Goal: Check status: Check status

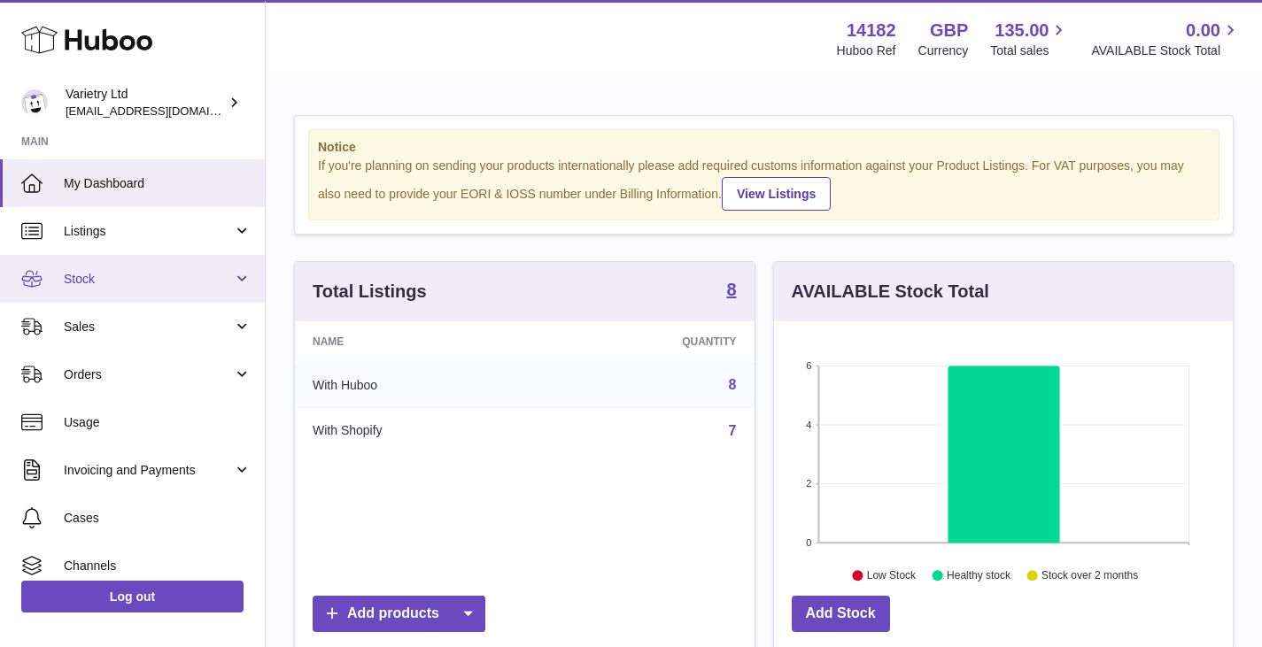
click at [169, 282] on span "Stock" at bounding box center [148, 279] width 169 height 17
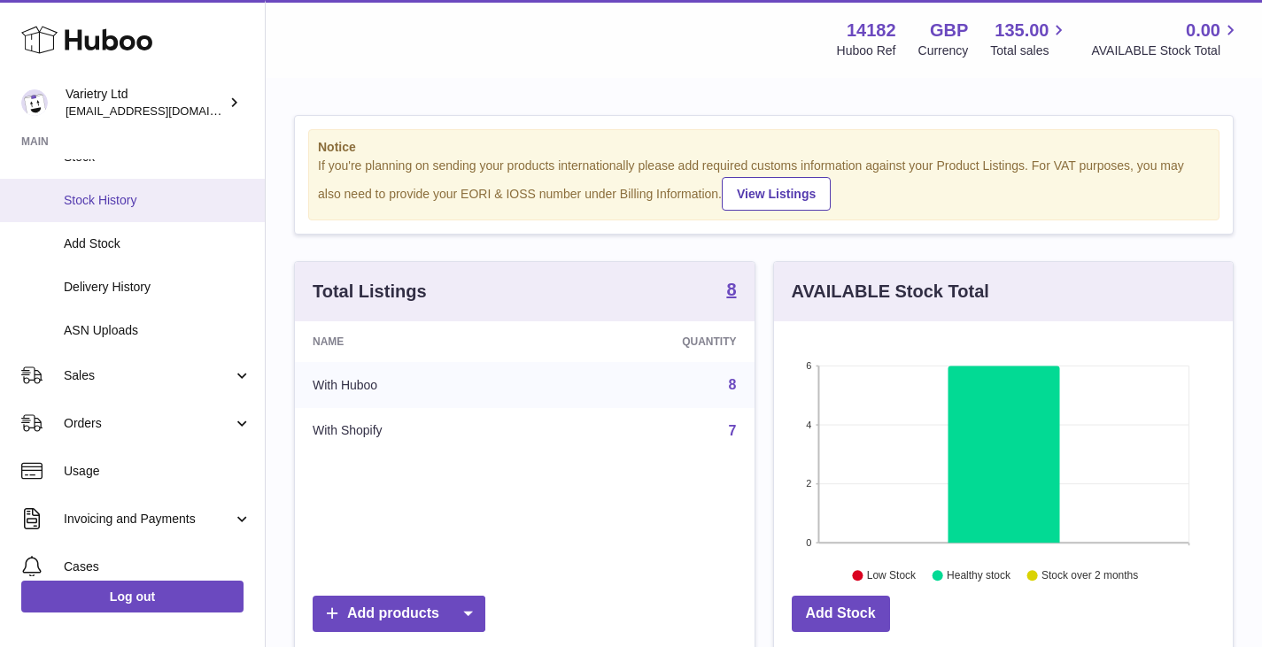
scroll to position [89, 0]
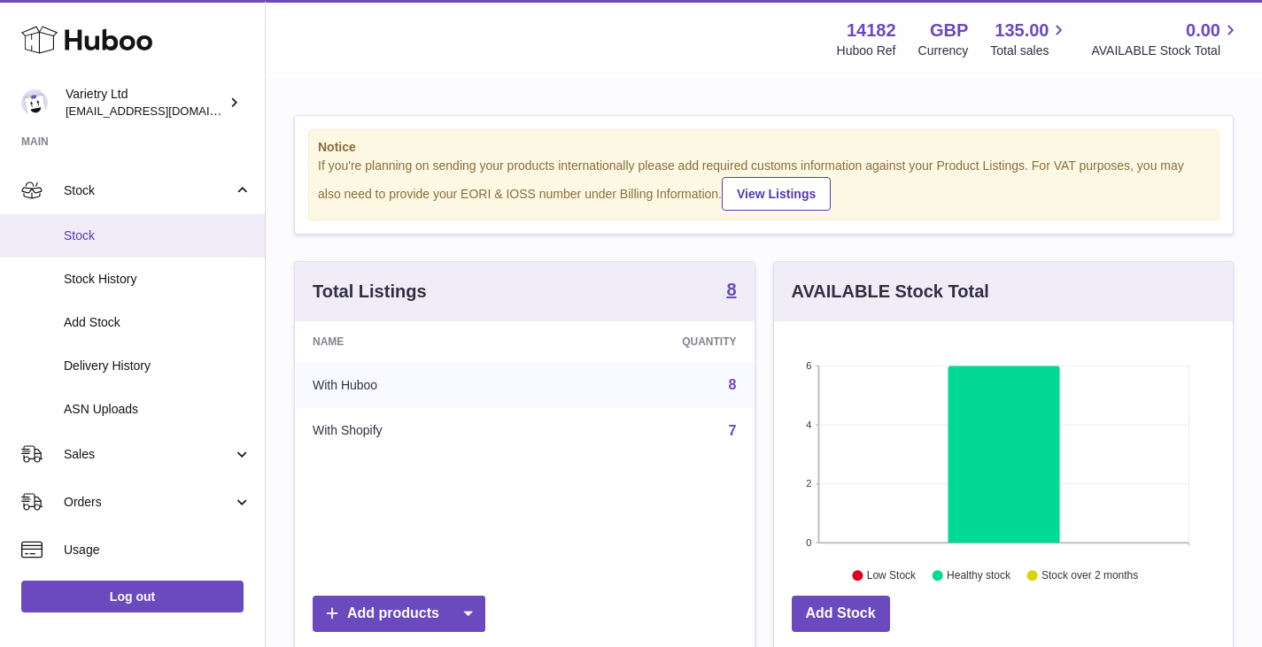
click at [125, 243] on span "Stock" at bounding box center [158, 236] width 188 height 17
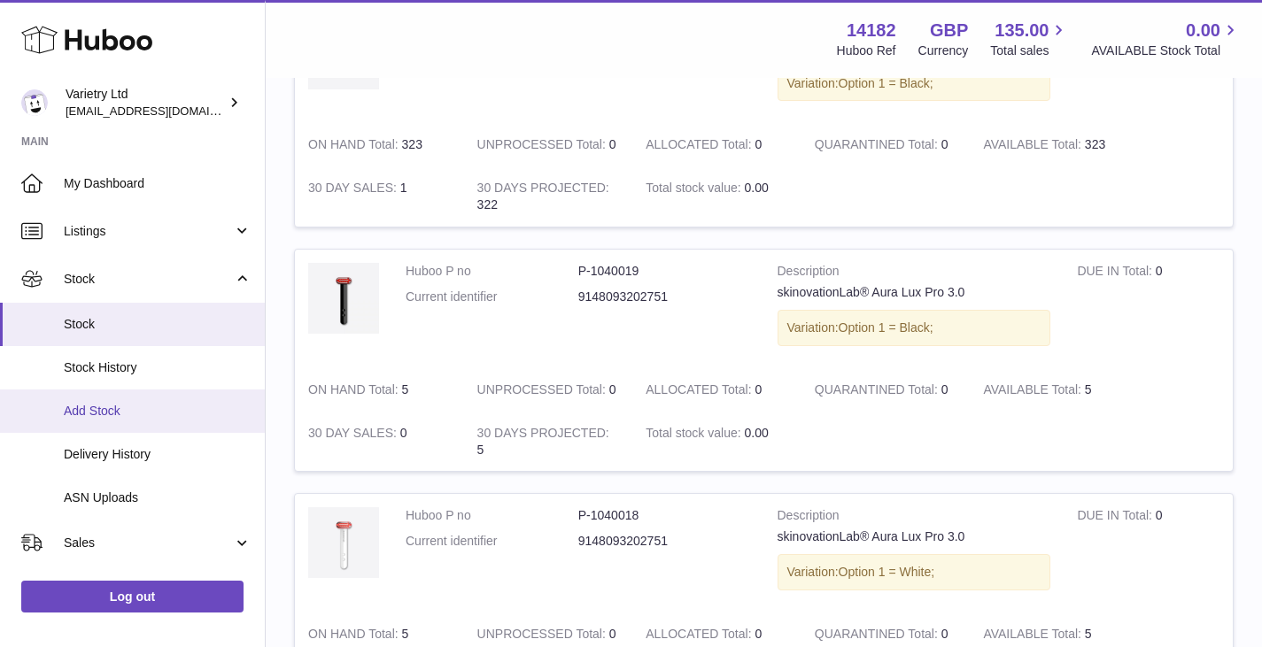
scroll to position [797, 0]
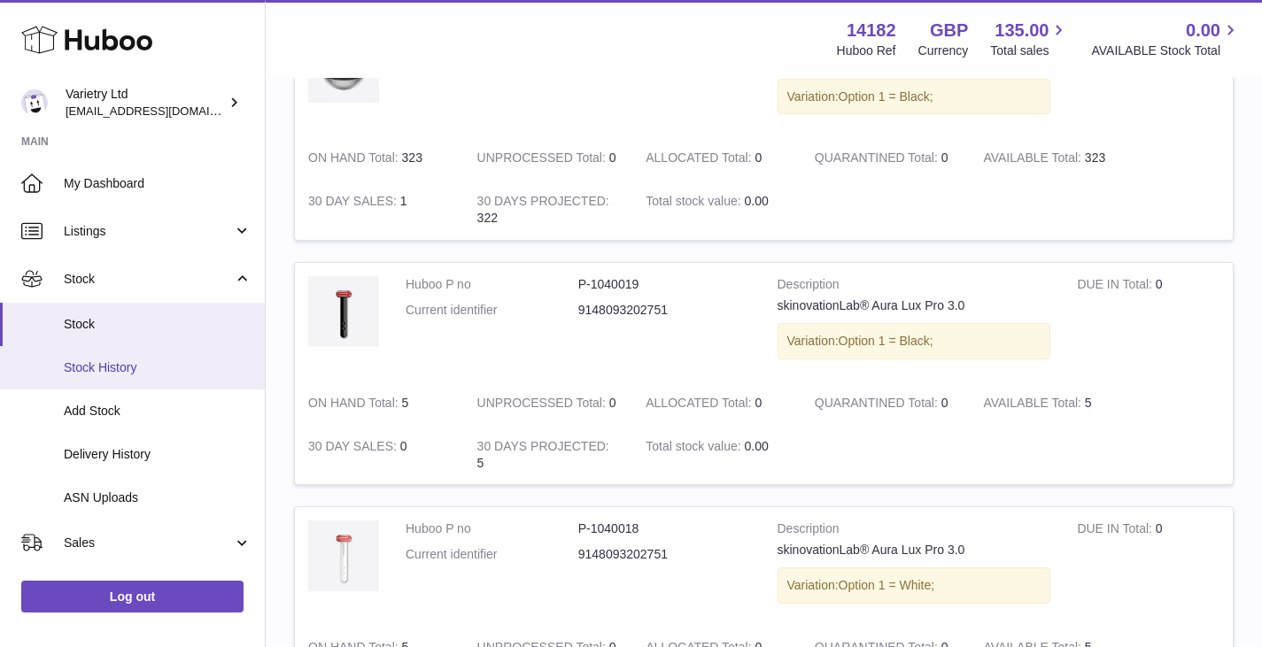
click at [131, 362] on span "Stock History" at bounding box center [158, 367] width 188 height 17
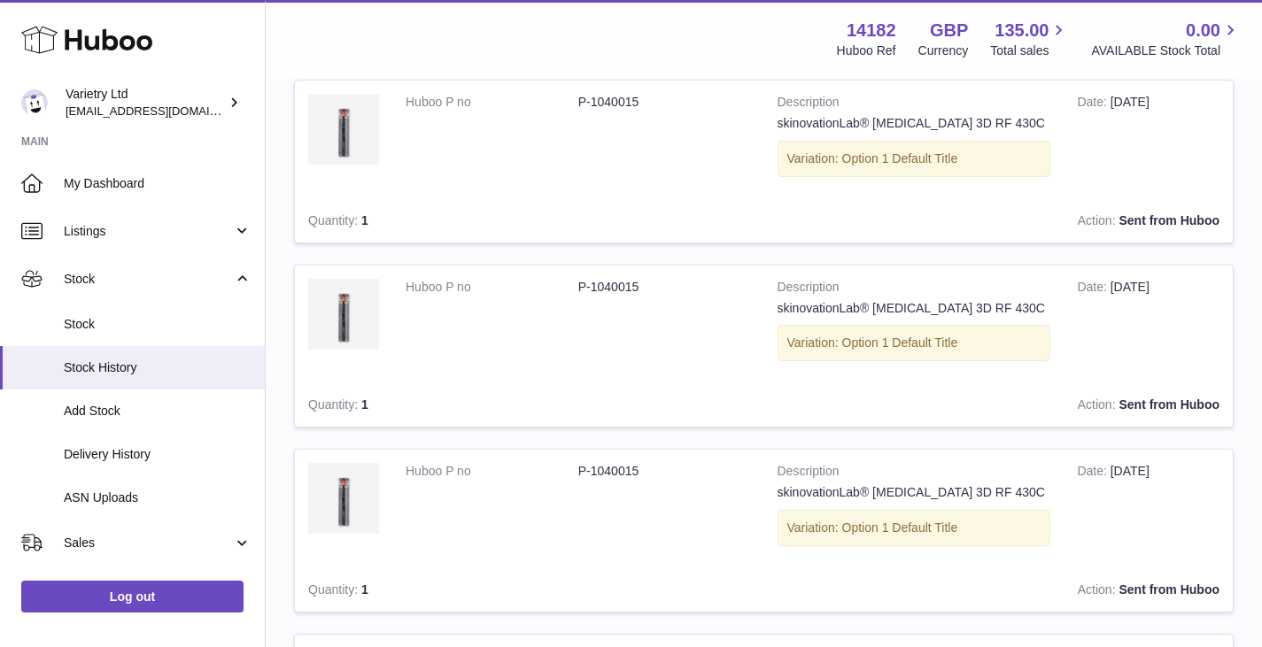
scroll to position [1062, 0]
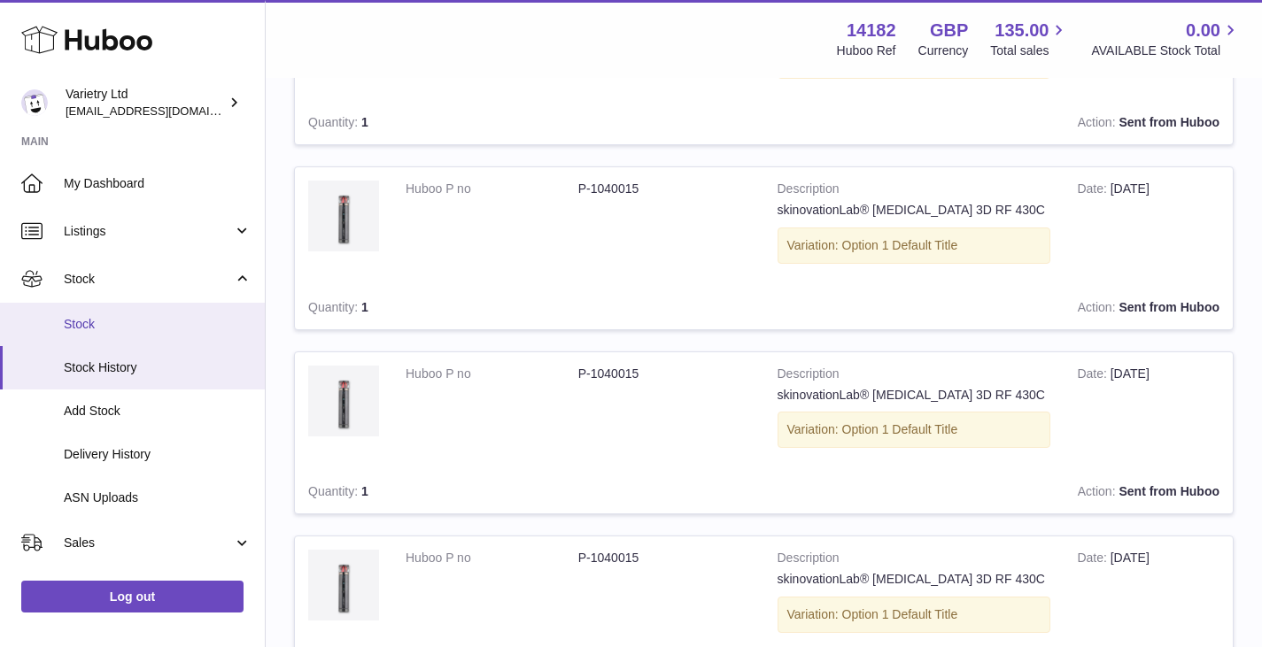
click at [86, 325] on span "Stock" at bounding box center [158, 324] width 188 height 17
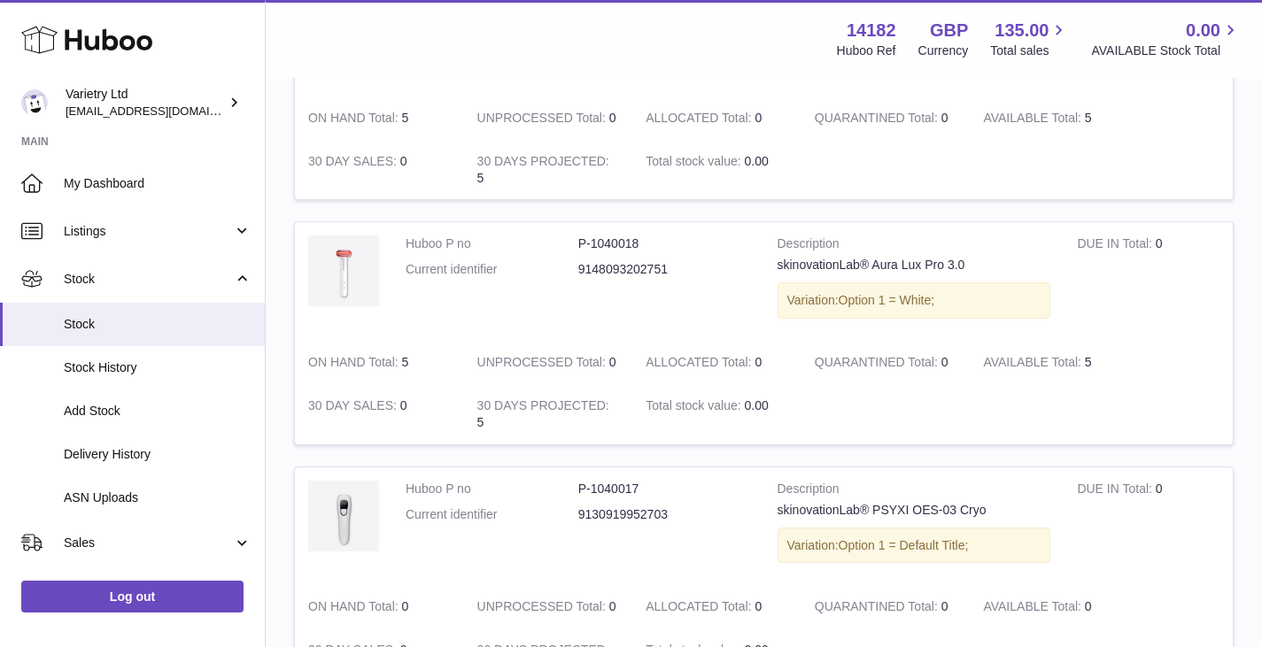
scroll to position [1062, 0]
